Goal: Check status: Check status

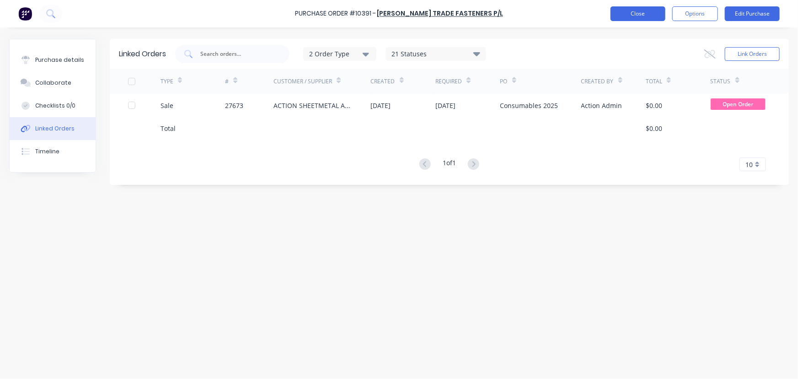
click at [647, 9] on button "Close" at bounding box center [637, 13] width 55 height 15
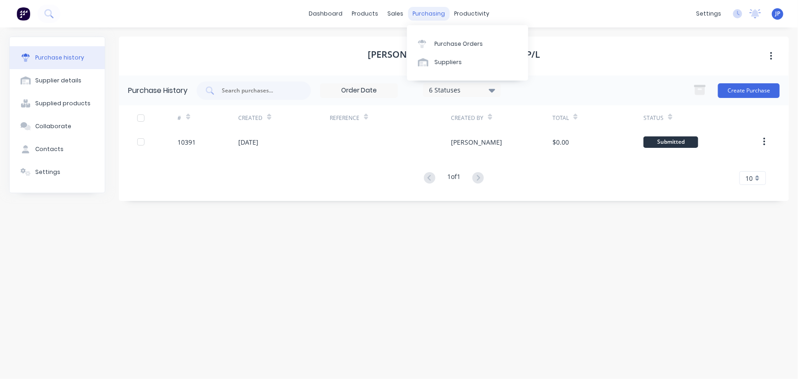
click at [429, 13] on div "purchasing" at bounding box center [429, 14] width 42 height 14
click at [441, 46] on div "Purchase Orders" at bounding box center [458, 44] width 48 height 8
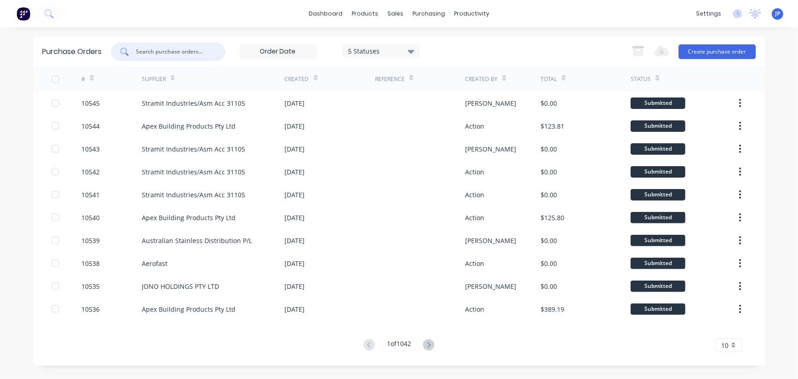
click at [174, 54] on input "text" at bounding box center [173, 51] width 76 height 9
type input "9864"
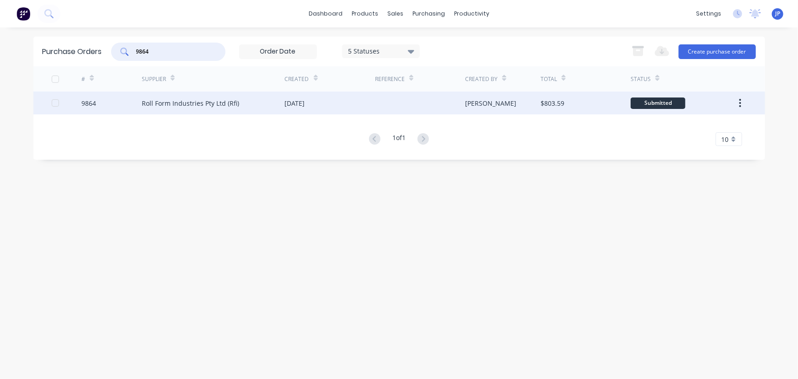
click at [139, 102] on div "9864" at bounding box center [111, 102] width 60 height 23
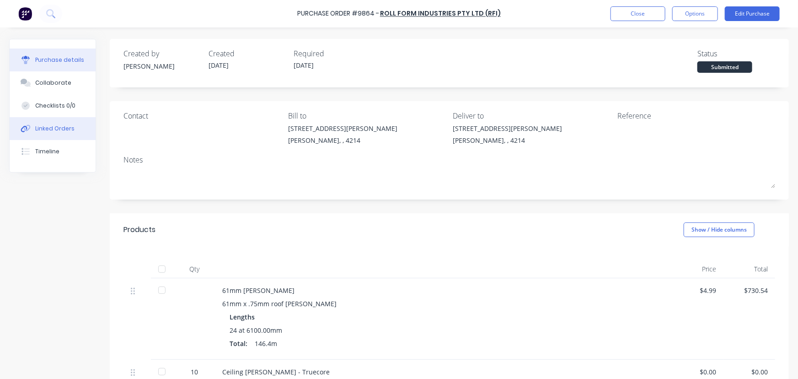
click at [64, 127] on div "Linked Orders" at bounding box center [54, 128] width 39 height 8
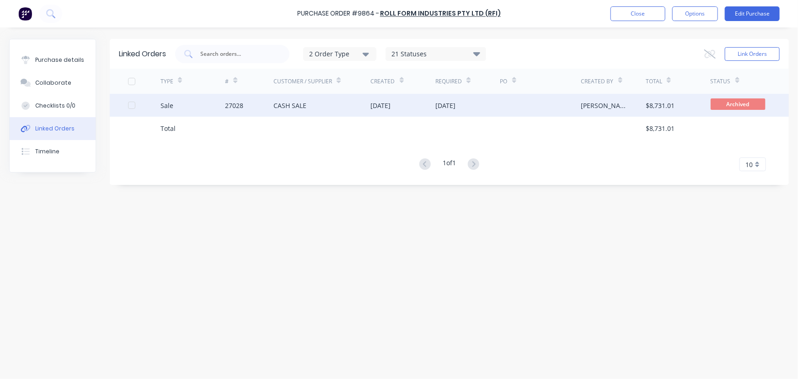
click at [219, 105] on div "Sale" at bounding box center [192, 105] width 65 height 23
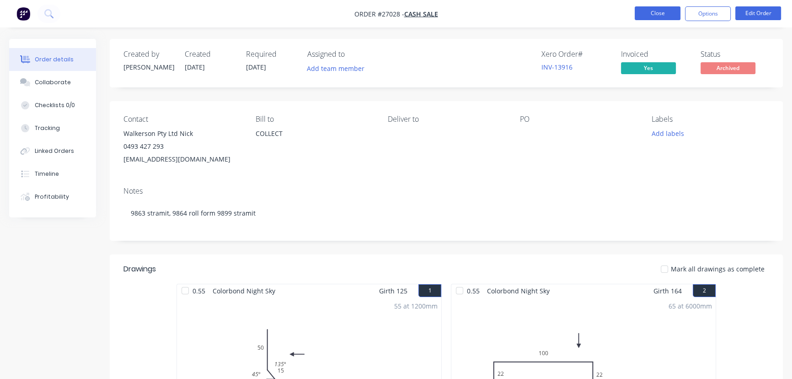
click at [657, 15] on button "Close" at bounding box center [658, 13] width 46 height 14
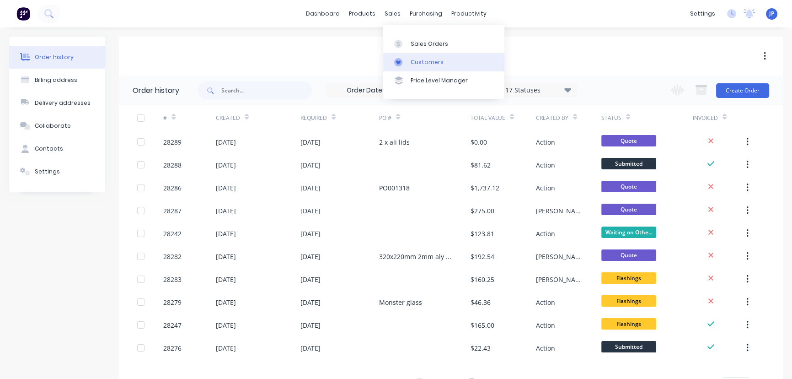
drag, startPoint x: 416, startPoint y: 58, endPoint x: 402, endPoint y: 56, distance: 14.3
click at [416, 58] on div "Customers" at bounding box center [427, 62] width 33 height 8
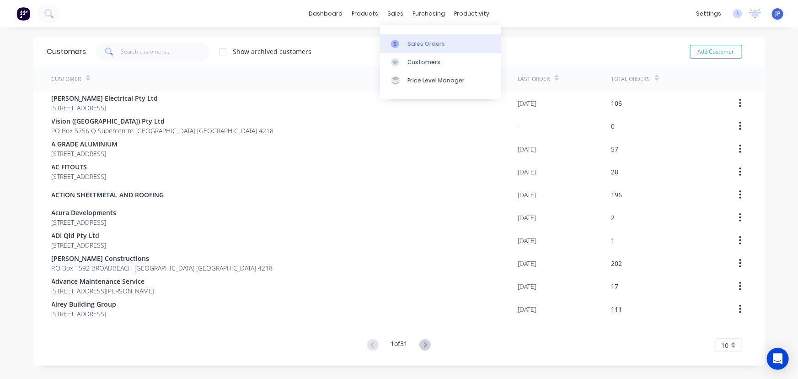
click at [413, 40] on div "Sales Orders" at bounding box center [425, 44] width 37 height 8
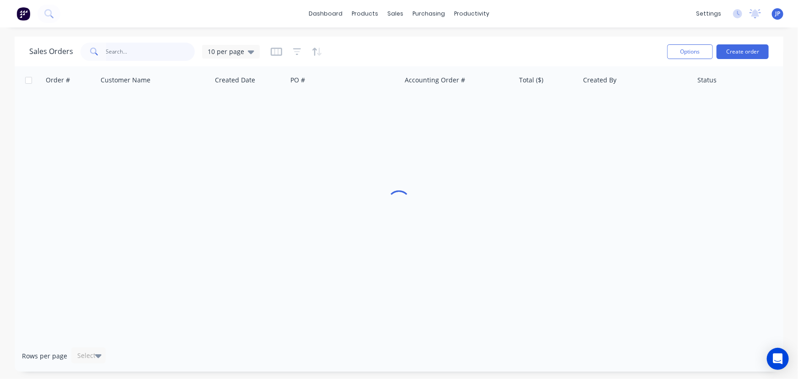
click at [145, 56] on input "text" at bounding box center [150, 52] width 89 height 18
type input "28287"
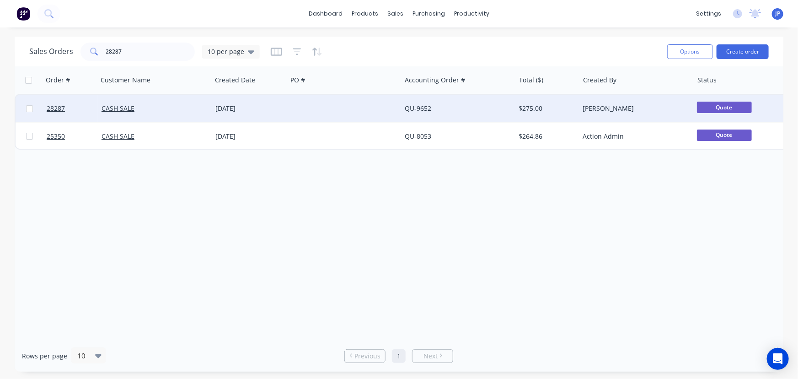
click at [224, 107] on div "[DATE]" at bounding box center [249, 108] width 68 height 9
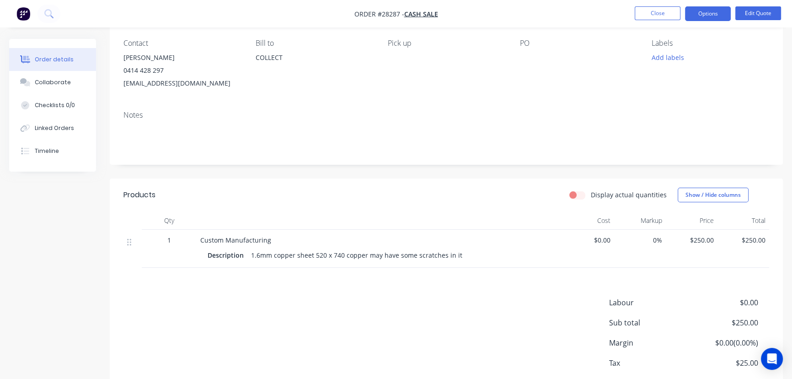
scroll to position [3, 0]
